Goal: Task Accomplishment & Management: Manage account settings

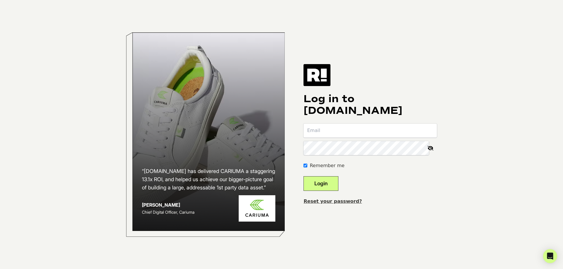
type input "[PERSON_NAME][EMAIL_ADDRESS][DOMAIN_NAME]"
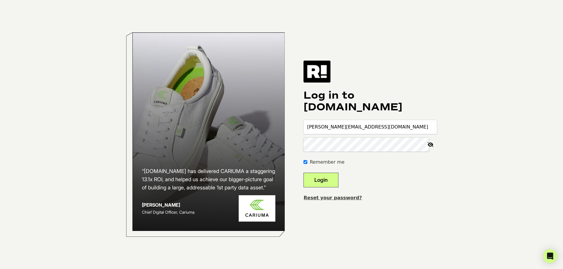
click at [338, 179] on button "Login" at bounding box center [320, 180] width 35 height 15
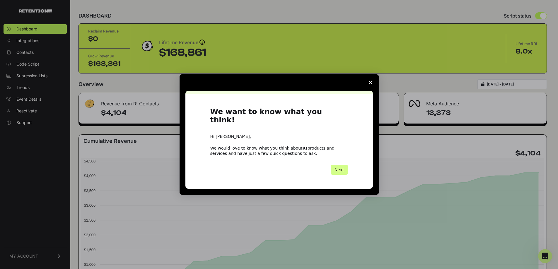
click at [370, 84] on polygon "Close survey" at bounding box center [371, 83] width 4 height 4
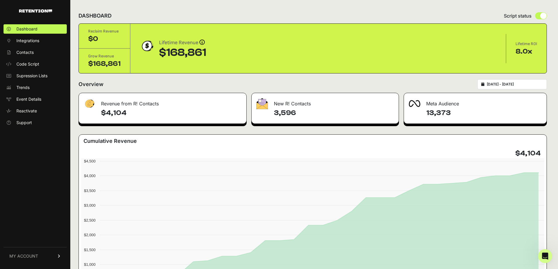
click at [35, 257] on span "MY ACCOUNT" at bounding box center [23, 256] width 29 height 6
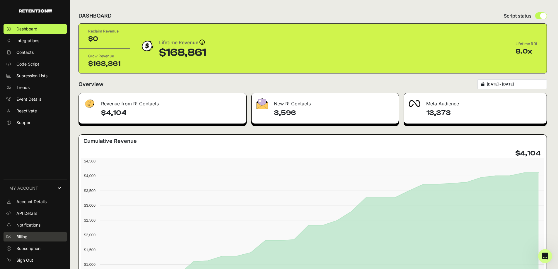
click at [28, 236] on link "Billing" at bounding box center [35, 236] width 63 height 9
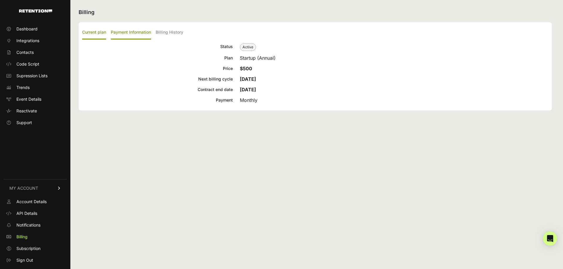
click at [137, 32] on label "Payment Information" at bounding box center [131, 33] width 40 height 14
click at [0, 0] on input "Payment Information" at bounding box center [0, 0] width 0 height 0
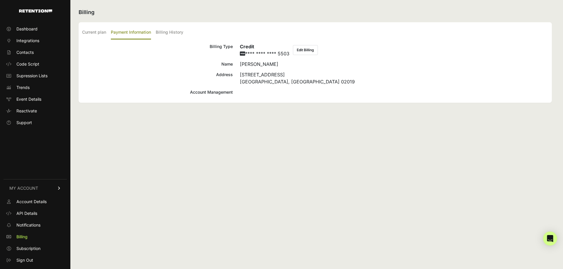
click at [303, 51] on button "Edit Billing" at bounding box center [305, 50] width 25 height 10
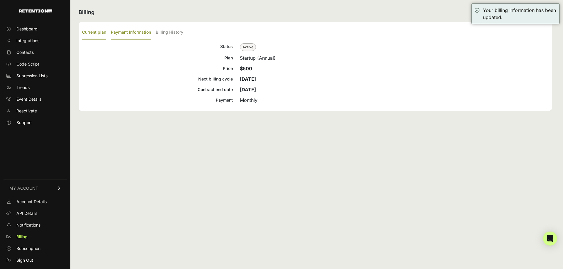
click at [130, 33] on label "Payment Information" at bounding box center [131, 33] width 40 height 14
click at [0, 0] on input "Payment Information" at bounding box center [0, 0] width 0 height 0
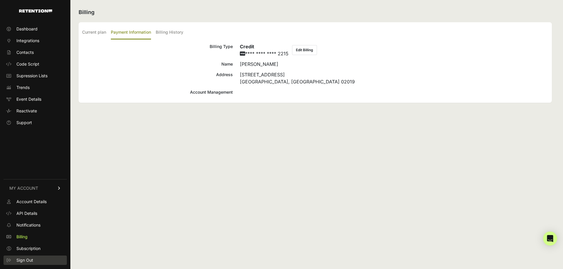
click at [28, 261] on span "Sign Out" at bounding box center [24, 261] width 17 height 6
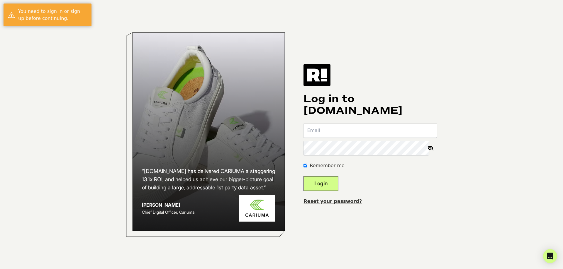
type input "[PERSON_NAME][EMAIL_ADDRESS][DOMAIN_NAME]"
